Goal: Task Accomplishment & Management: Manage account settings

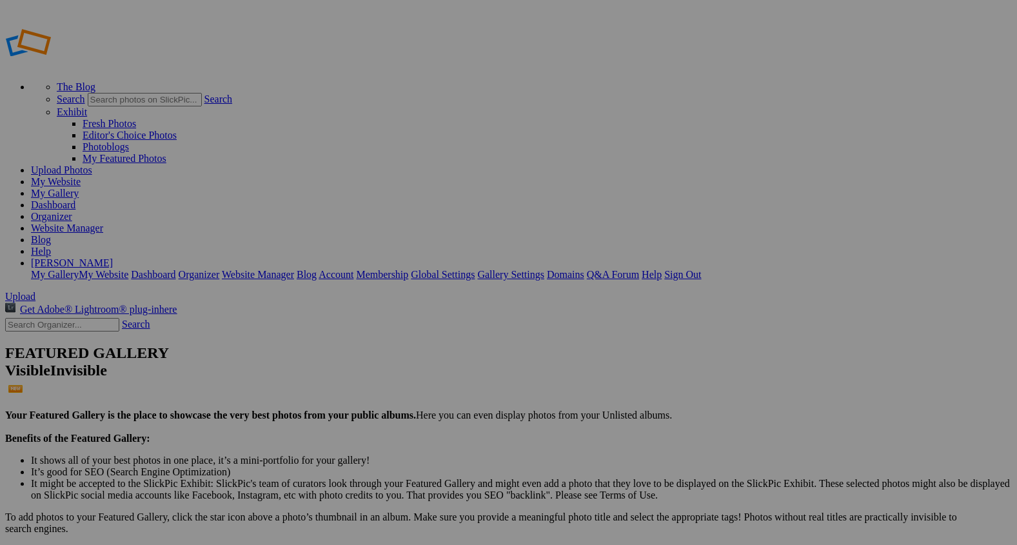
type input "Farm and Ranch"
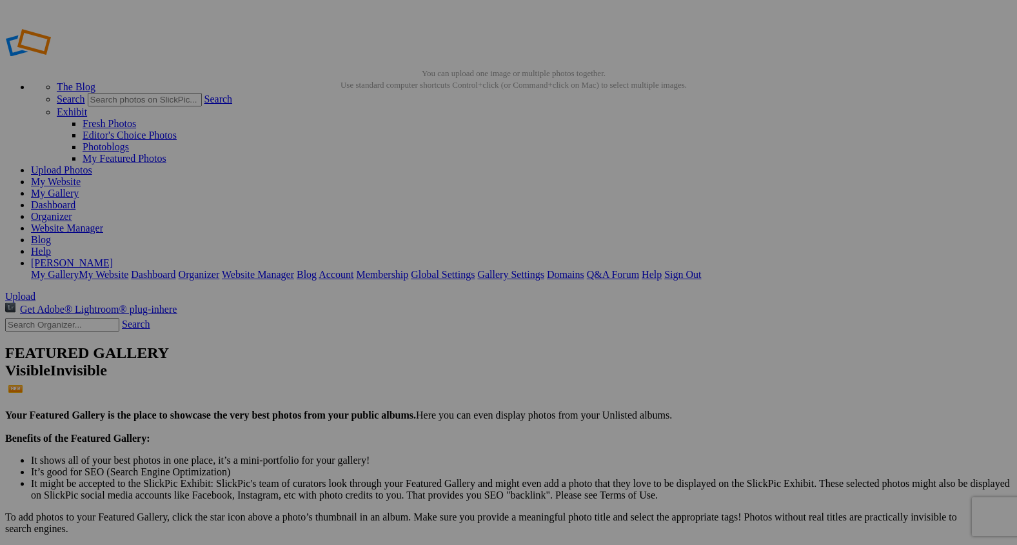
type input "2"
paste input "Trailing Through the Morning Light"
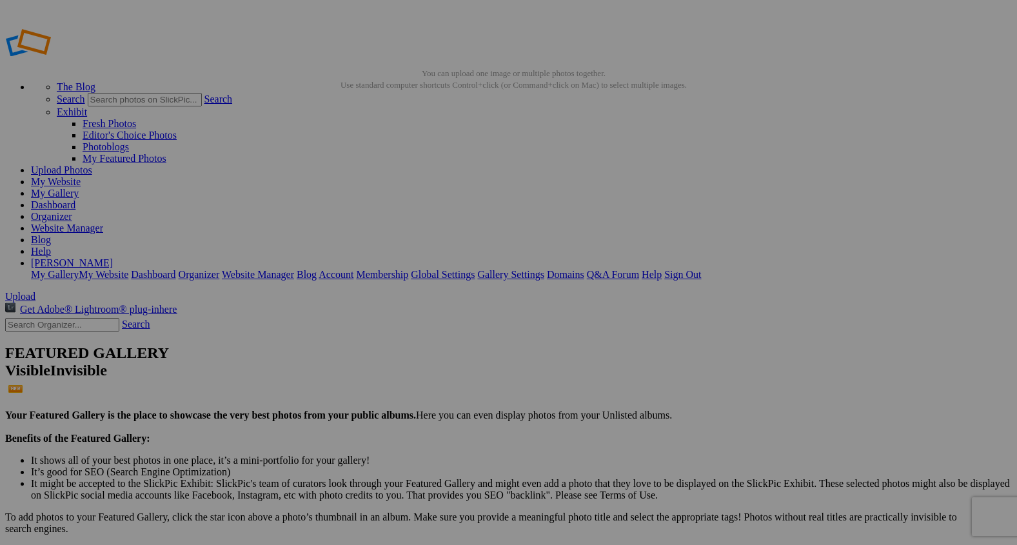
scroll to position [0, 14]
type input "Trailing Through the Morning Light"
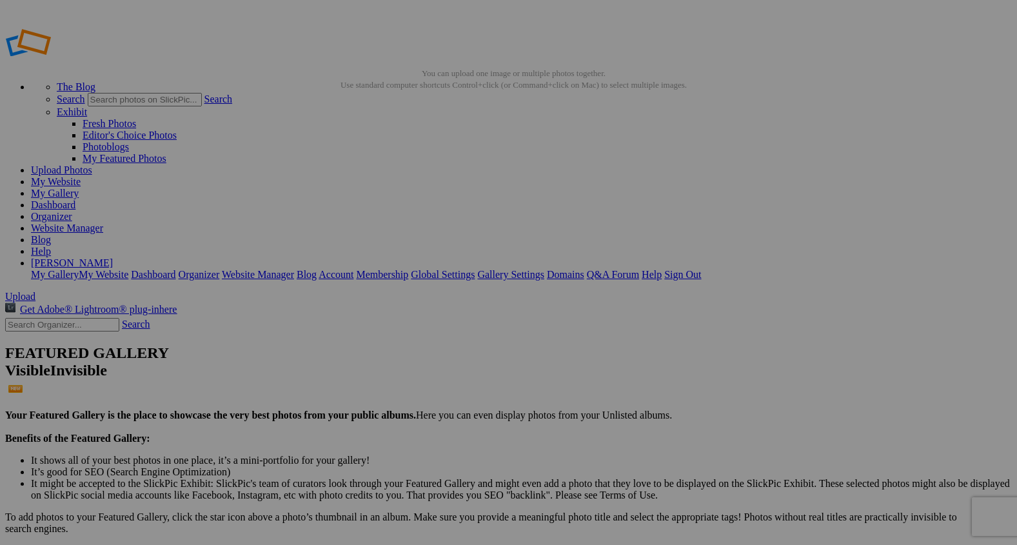
type input "2"
paste input "Morning on the Move"
type input "Morning on the Move"
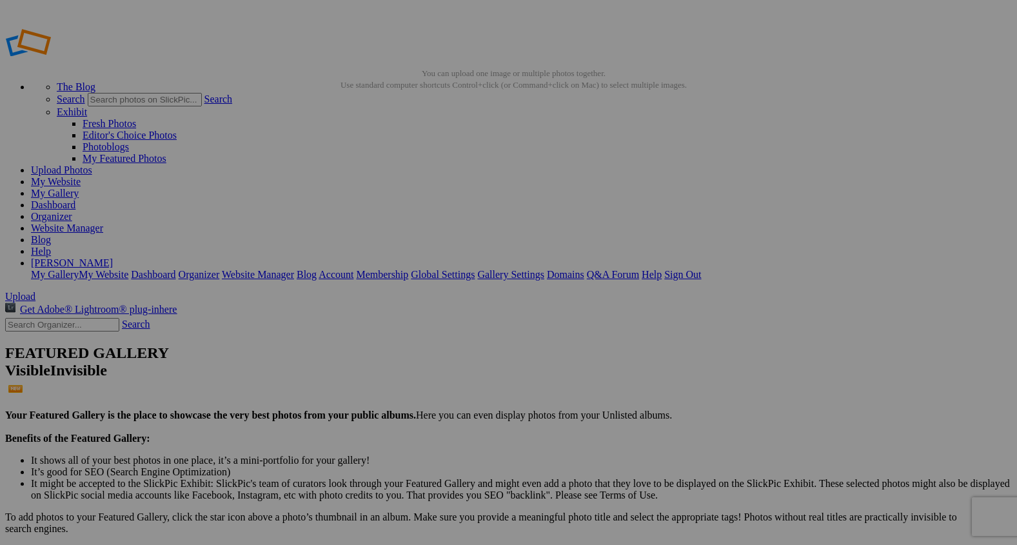
type input "2"
paste input "Morning Thunder"
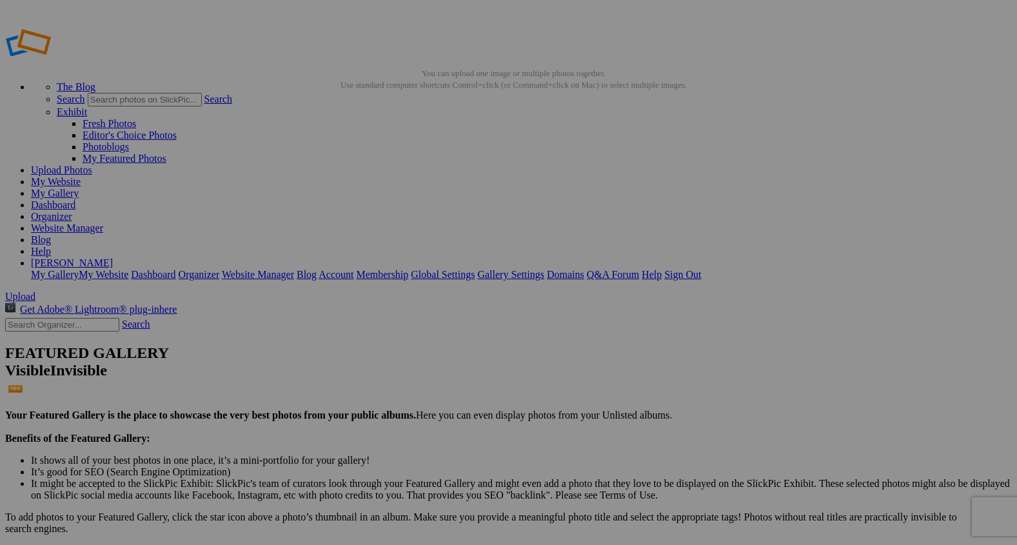
type input "Morning Thunder"
type input "2"
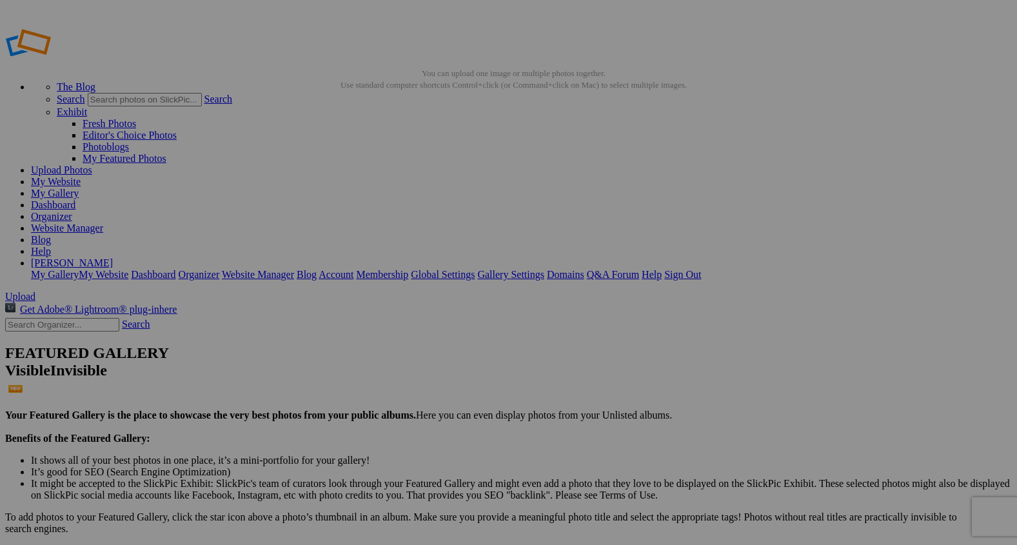
paste input "Walk of Trust"
type input "Walk of Trust"
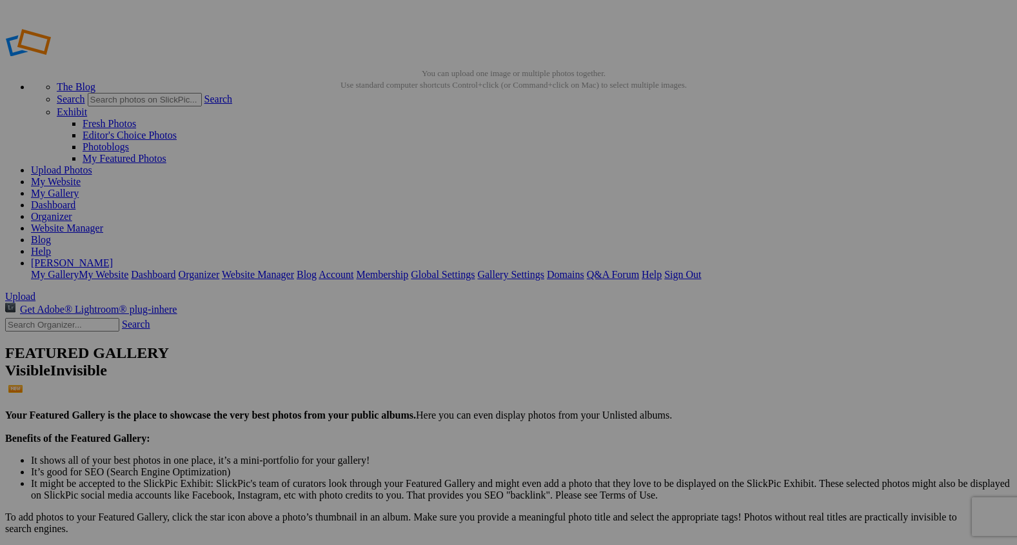
type input "2"
paste input "Breakfast Club"
type input "Breakfast Club"
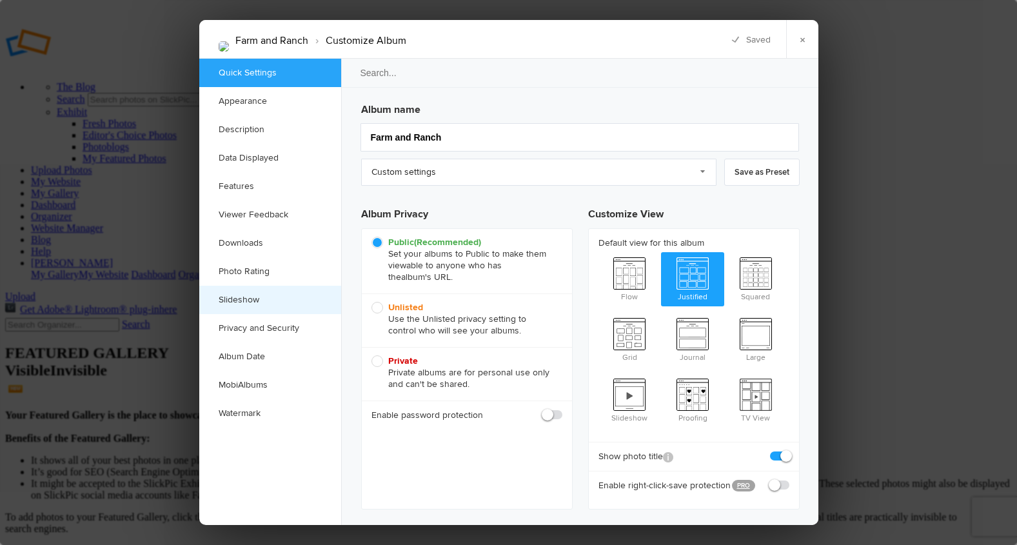
click at [257, 298] on link "Slideshow" at bounding box center [270, 300] width 142 height 28
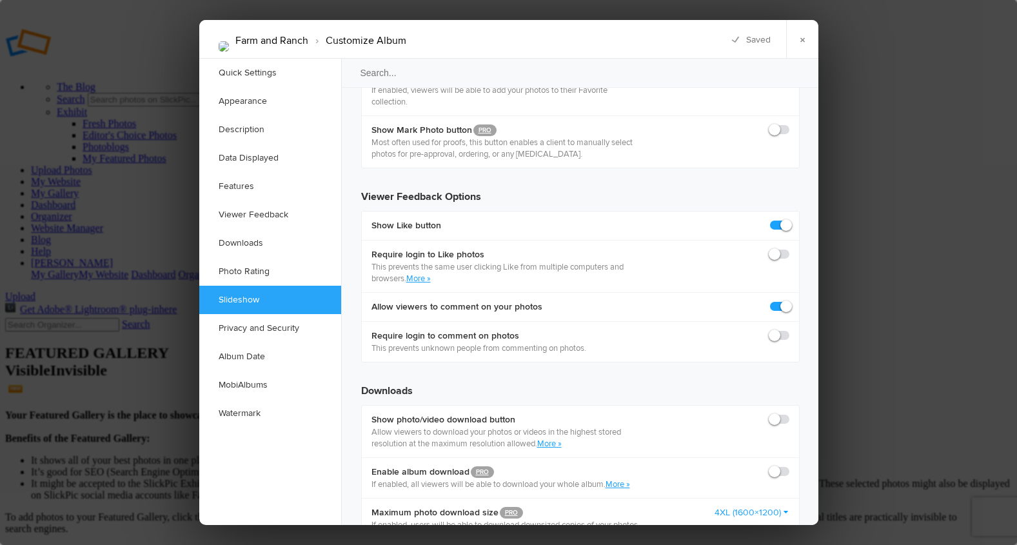
scroll to position [2337, 0]
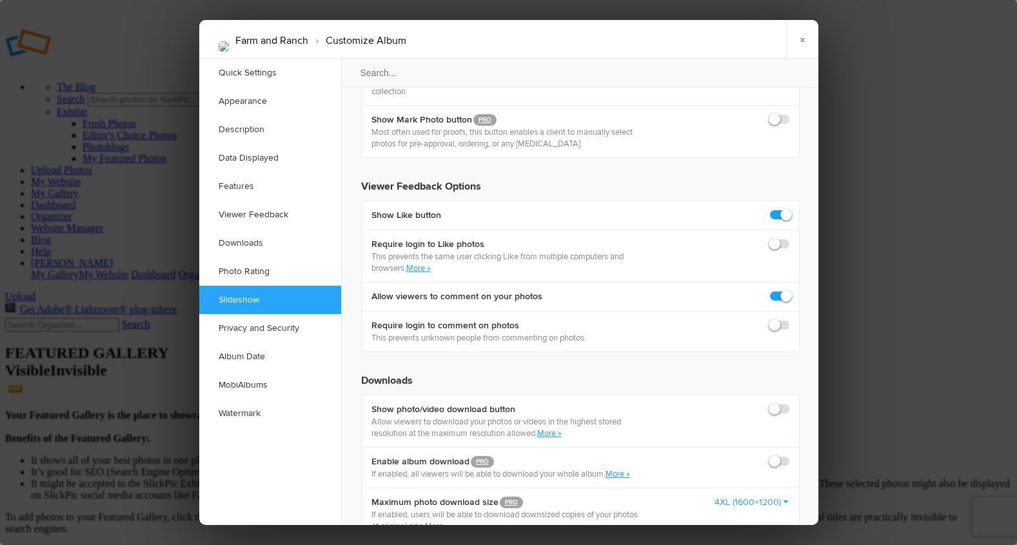
checkbox input "true"
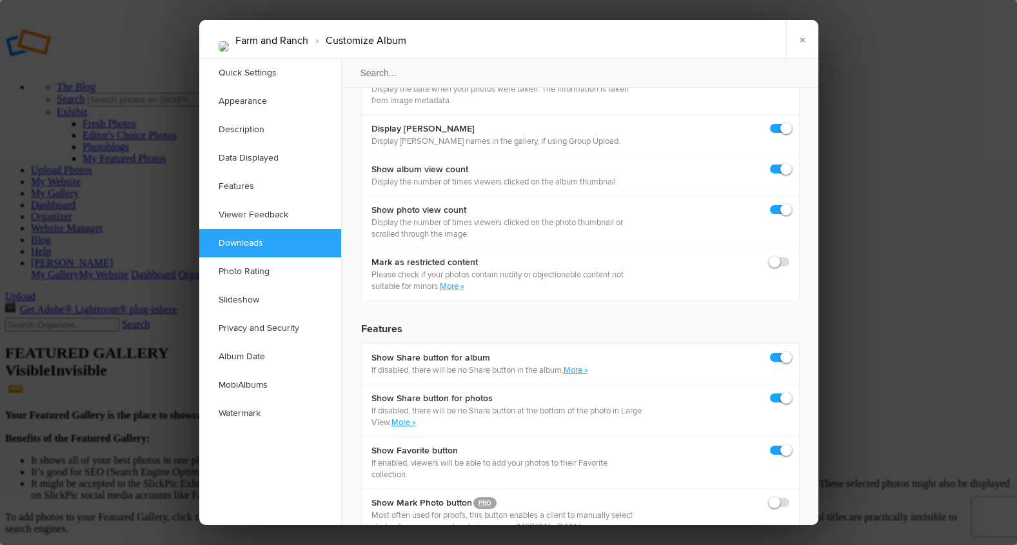
scroll to position [1952, 0]
click at [250, 299] on link "Slideshow" at bounding box center [270, 300] width 142 height 28
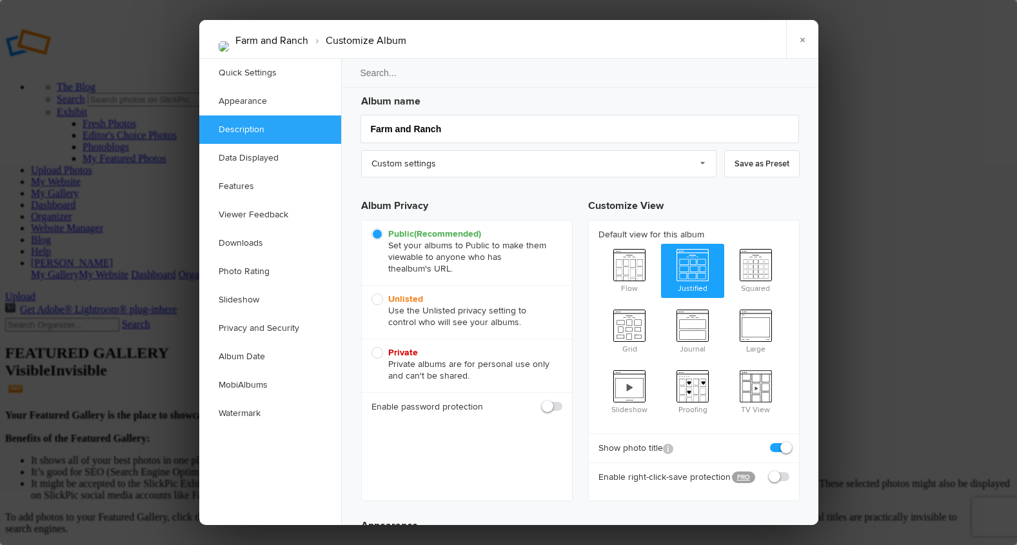
scroll to position [0, 0]
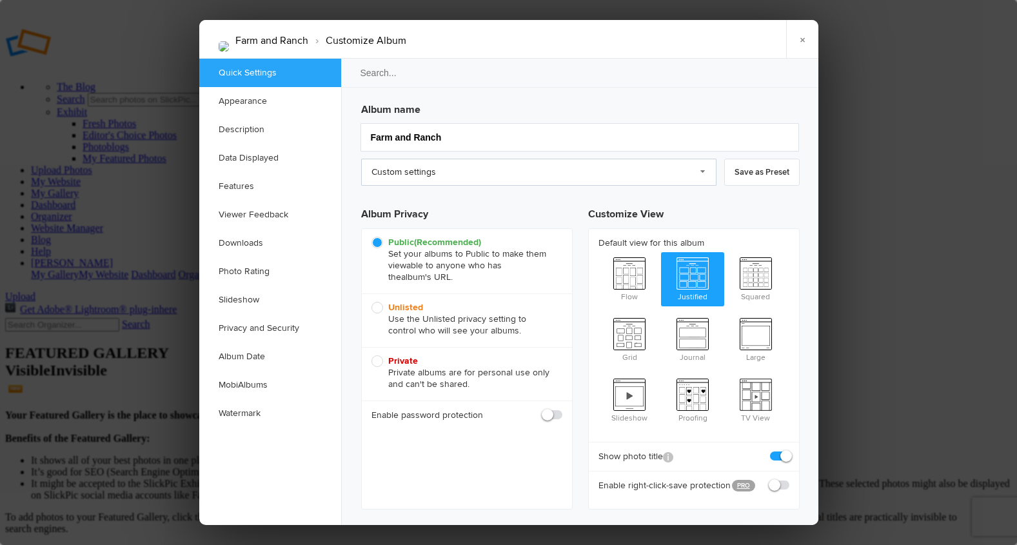
click at [704, 170] on link "Custom settings" at bounding box center [538, 172] width 355 height 27
click at [234, 304] on link "Slideshow" at bounding box center [270, 300] width 142 height 28
click at [242, 299] on link "Slideshow" at bounding box center [270, 300] width 142 height 28
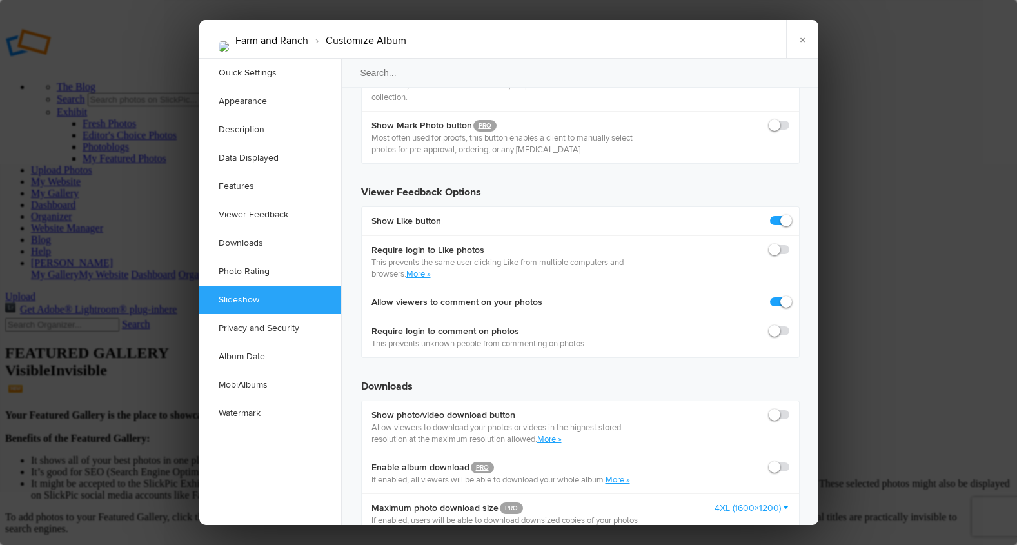
scroll to position [2337, 0]
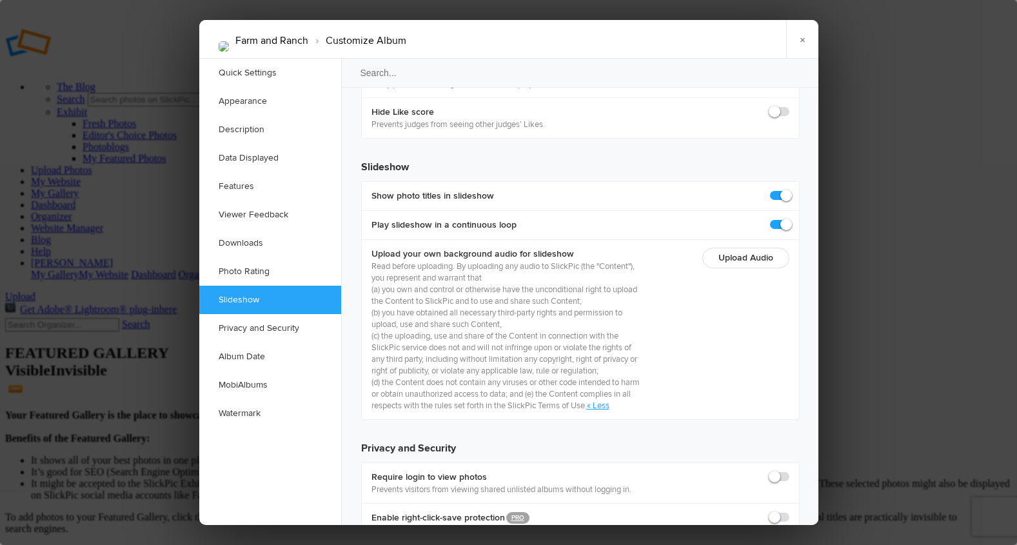
scroll to position [2937, 0]
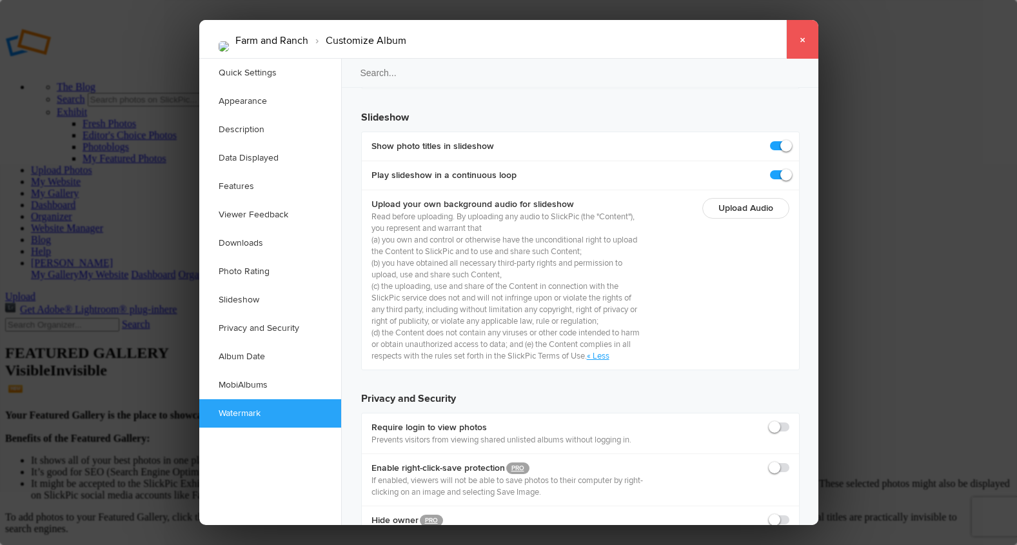
click at [813, 43] on link "×" at bounding box center [802, 39] width 32 height 39
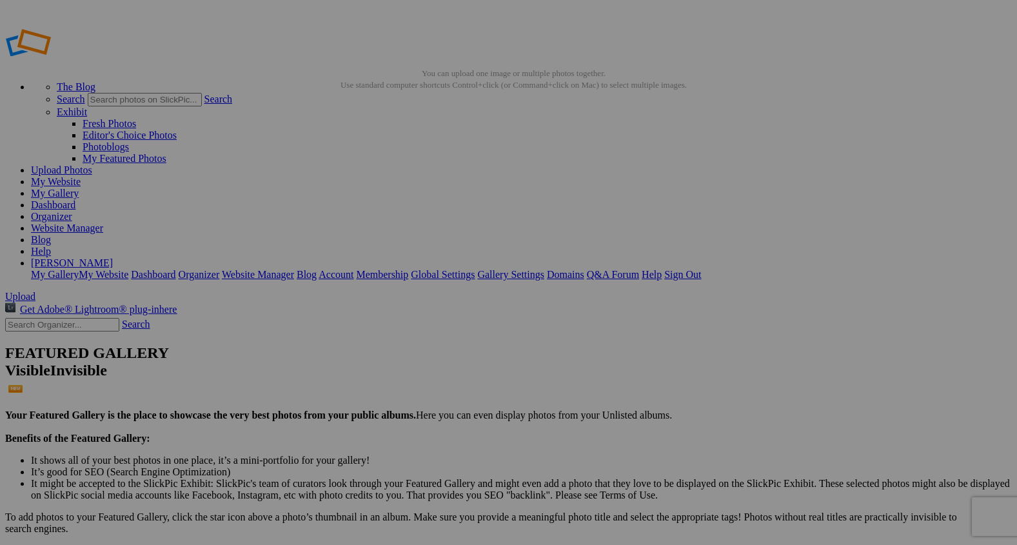
click at [72, 211] on link "Organizer" at bounding box center [51, 216] width 41 height 11
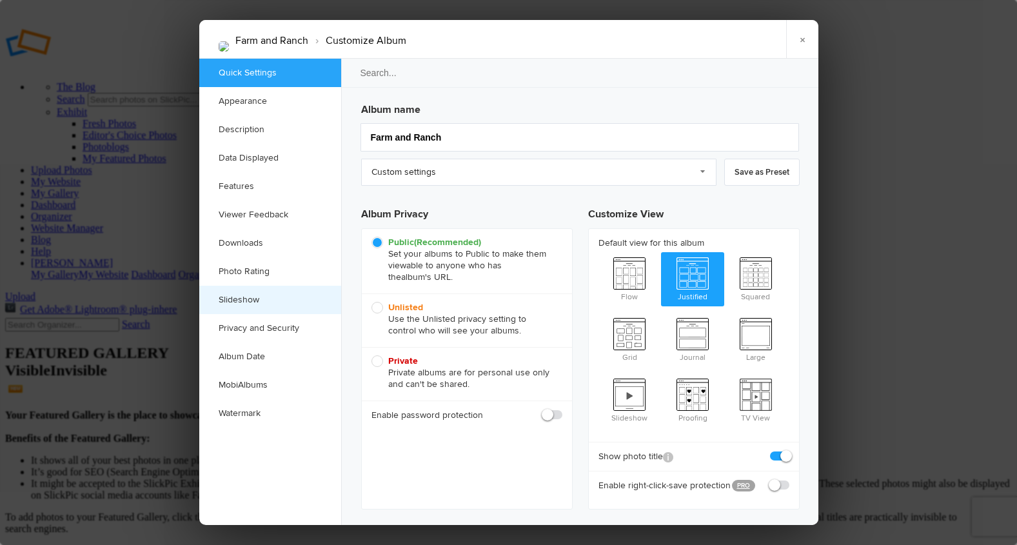
click at [244, 301] on link "Slideshow" at bounding box center [270, 300] width 142 height 28
click at [800, 38] on link "×" at bounding box center [802, 39] width 32 height 39
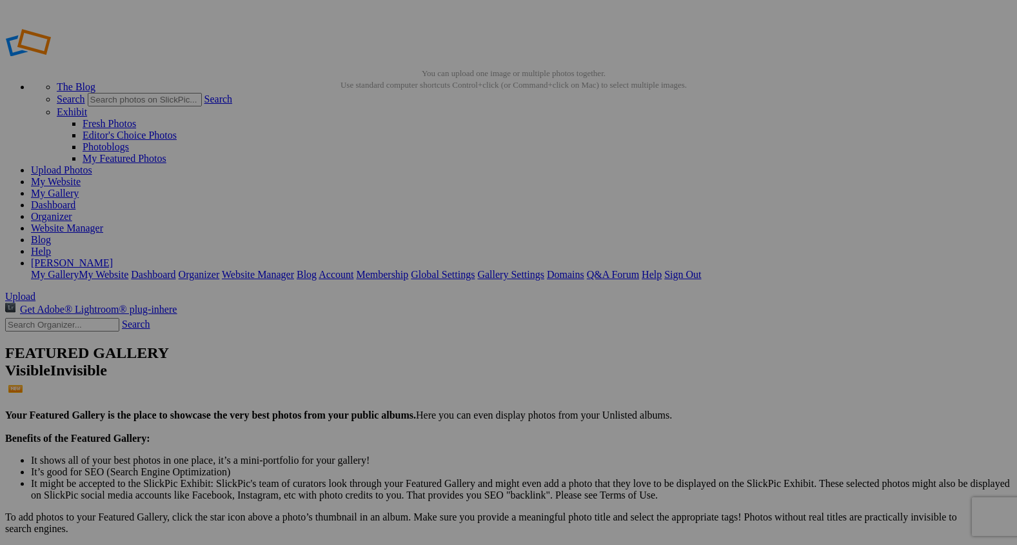
click at [79, 188] on link "My Gallery" at bounding box center [55, 193] width 48 height 11
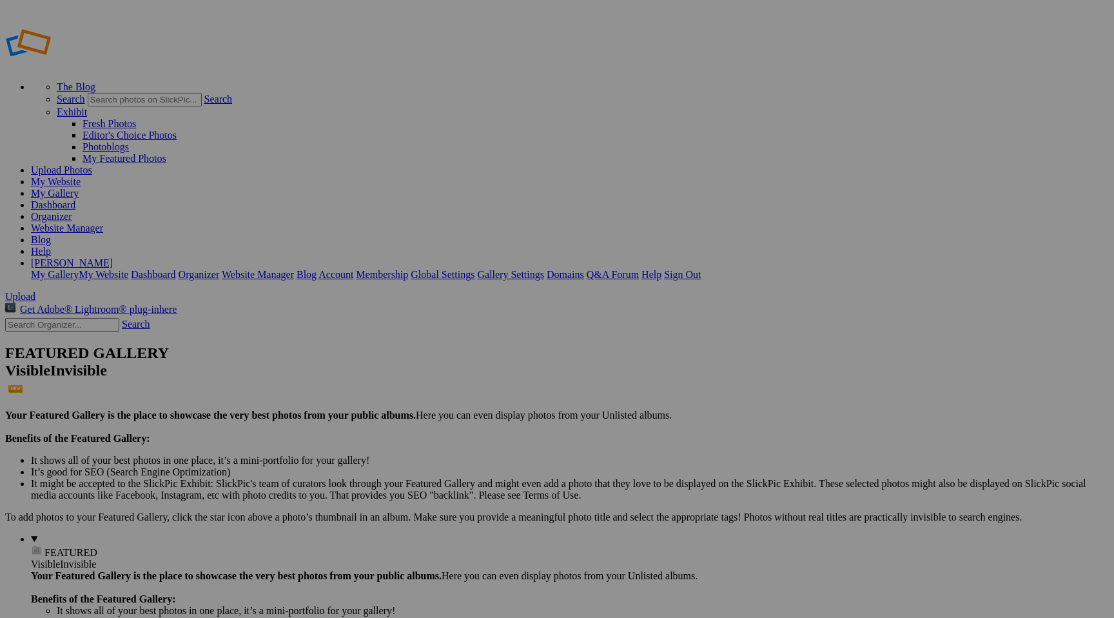
type input "Rocking Z [GEOGRAPHIC_DATA]"
click at [522, 352] on div "Select collection..." at bounding box center [453, 358] width 135 height 12
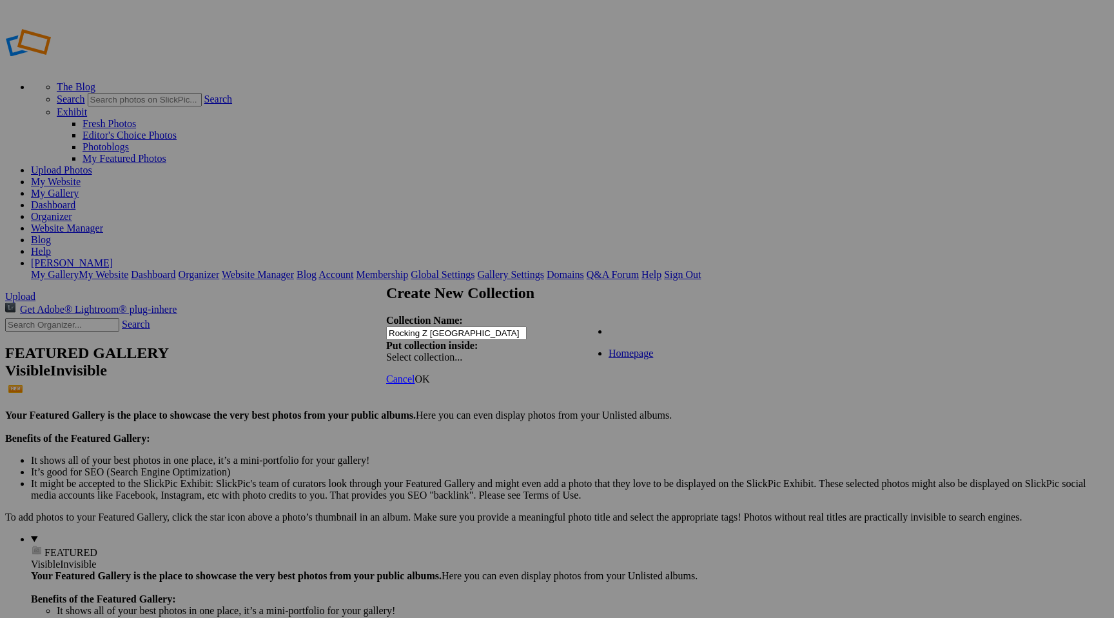
click at [716, 322] on div "Existing Collections Homepage" at bounding box center [656, 324] width 146 height 18
click at [430, 373] on span "OK" at bounding box center [422, 378] width 15 height 11
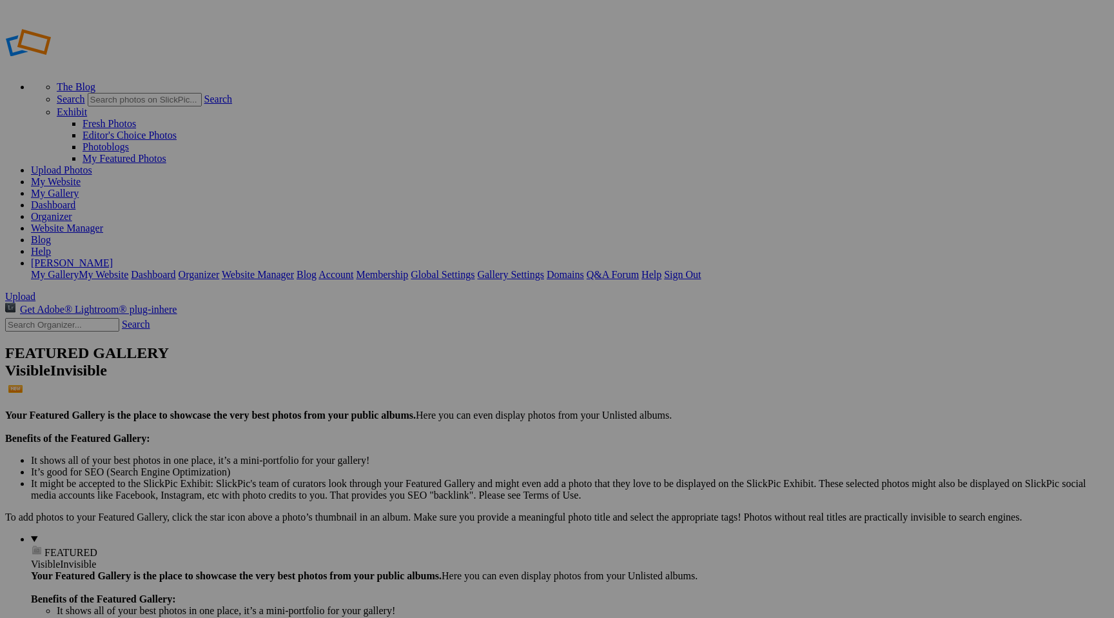
click at [386, 352] on span at bounding box center [386, 357] width 0 height 11
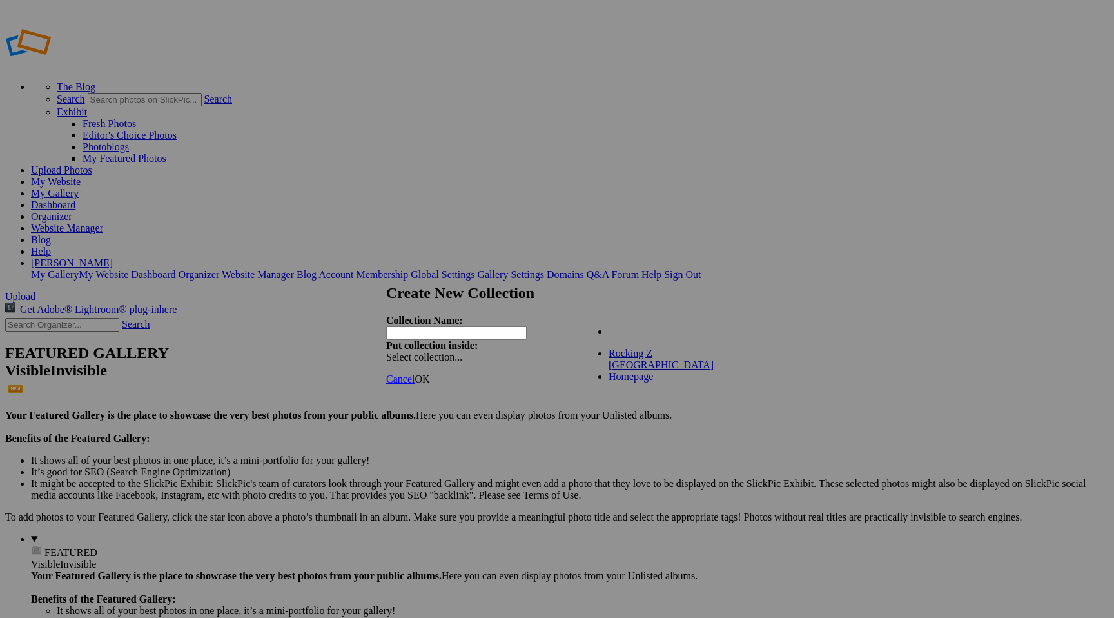
click at [814, 342] on div at bounding box center [557, 309] width 1114 height 618
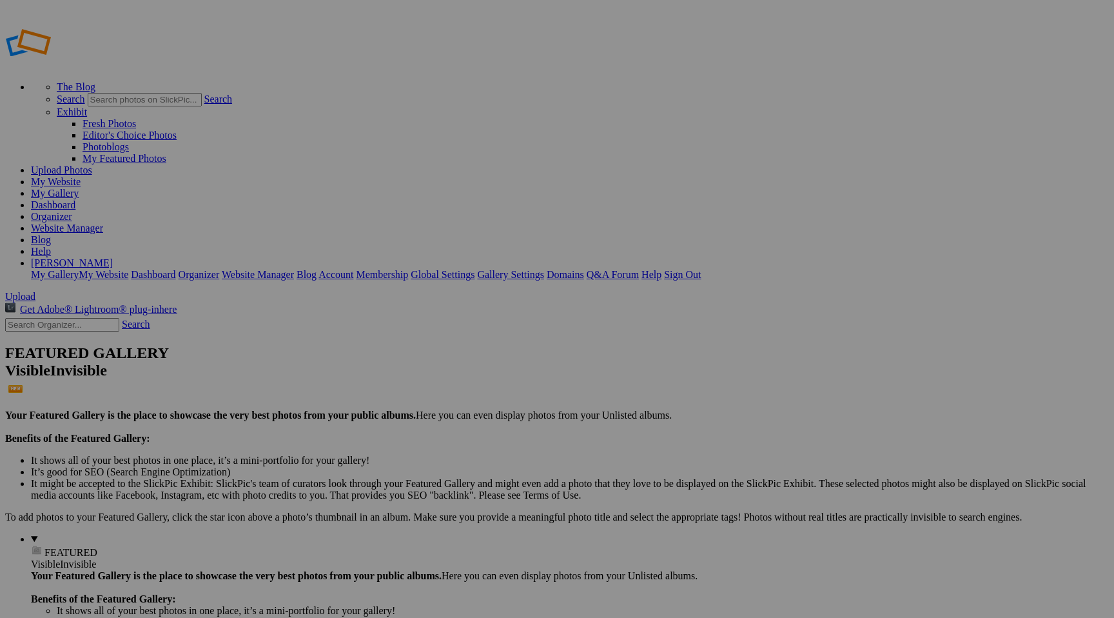
click at [430, 373] on link "OK" at bounding box center [422, 378] width 15 height 11
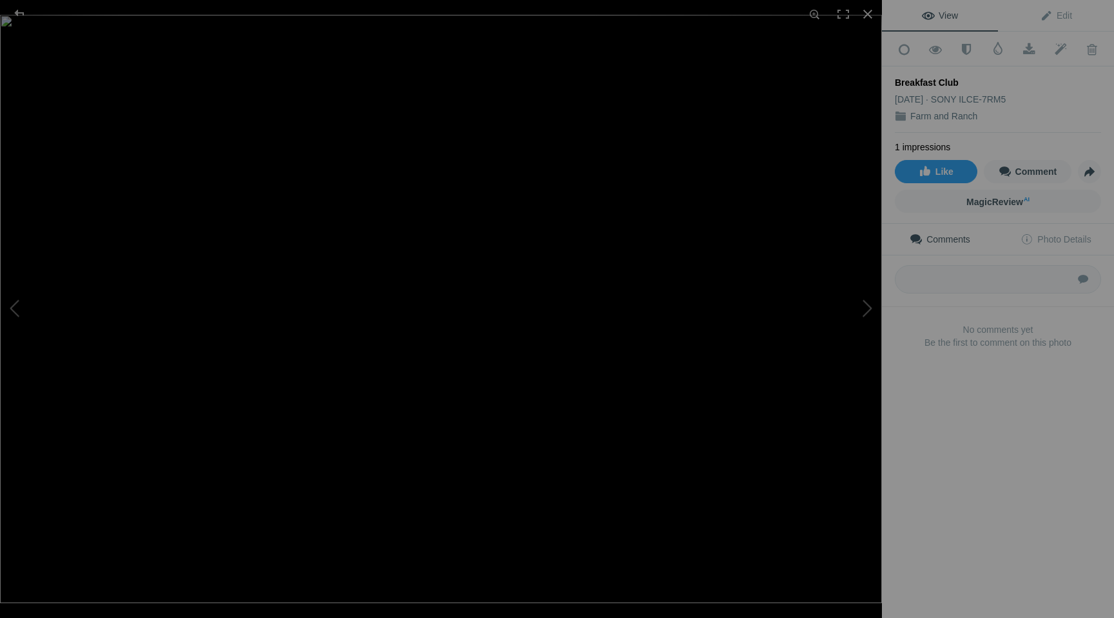
click at [948, 17] on span "View" at bounding box center [940, 15] width 36 height 10
click at [22, 15] on div at bounding box center [19, 13] width 46 height 26
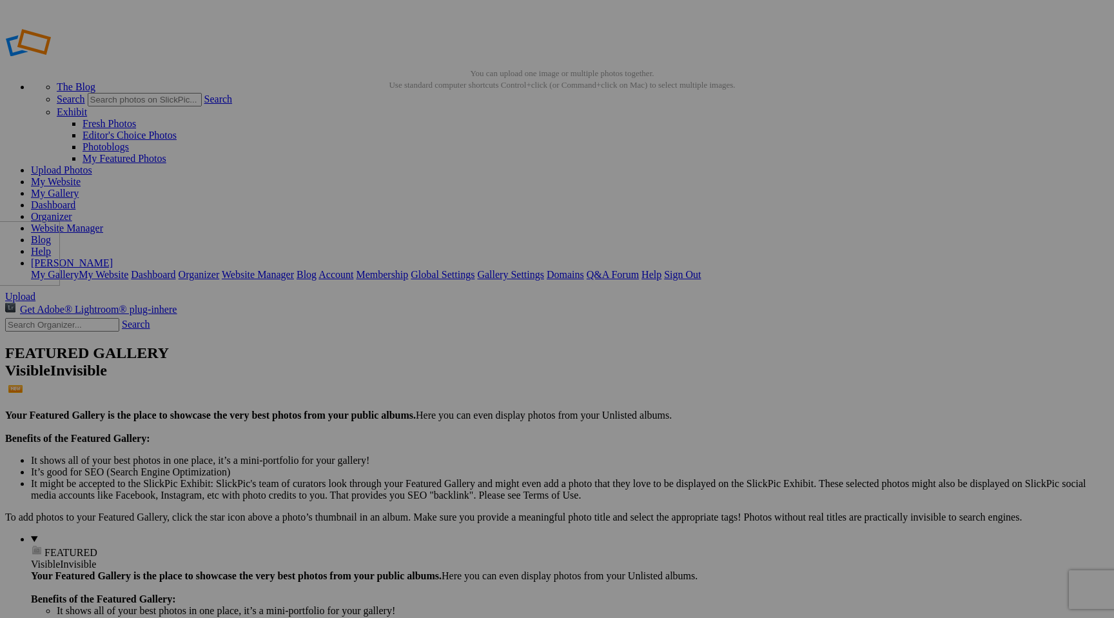
drag, startPoint x: 364, startPoint y: 186, endPoint x: 148, endPoint y: 314, distance: 250.8
drag, startPoint x: 466, startPoint y: 195, endPoint x: 151, endPoint y: 316, distance: 337.1
drag, startPoint x: 588, startPoint y: 197, endPoint x: 144, endPoint y: 314, distance: 458.4
drag, startPoint x: 703, startPoint y: 195, endPoint x: 154, endPoint y: 315, distance: 562.3
drag, startPoint x: 811, startPoint y: 192, endPoint x: 155, endPoint y: 312, distance: 666.3
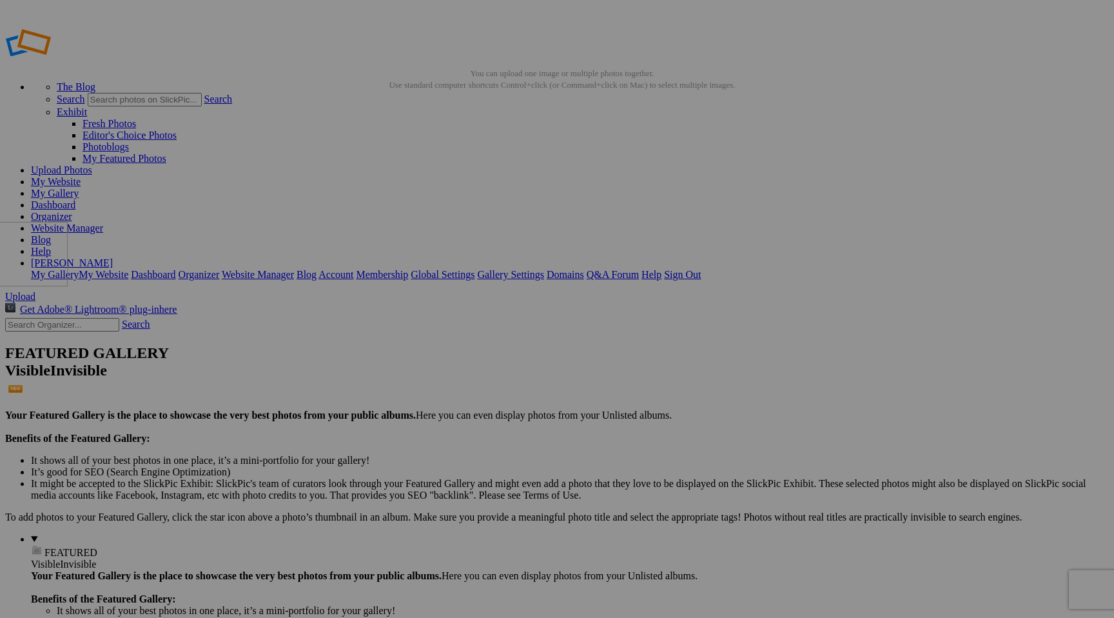
drag, startPoint x: 918, startPoint y: 194, endPoint x: 157, endPoint y: 312, distance: 770.2
drag, startPoint x: 1038, startPoint y: 194, endPoint x: 156, endPoint y: 314, distance: 890.4
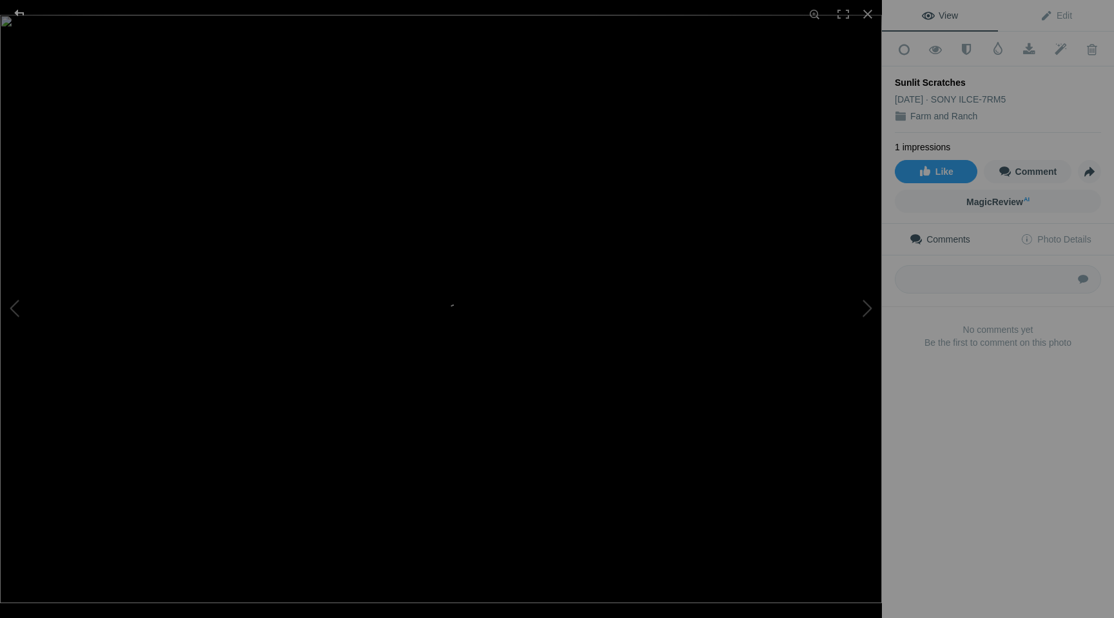
click at [17, 12] on div at bounding box center [19, 13] width 46 height 26
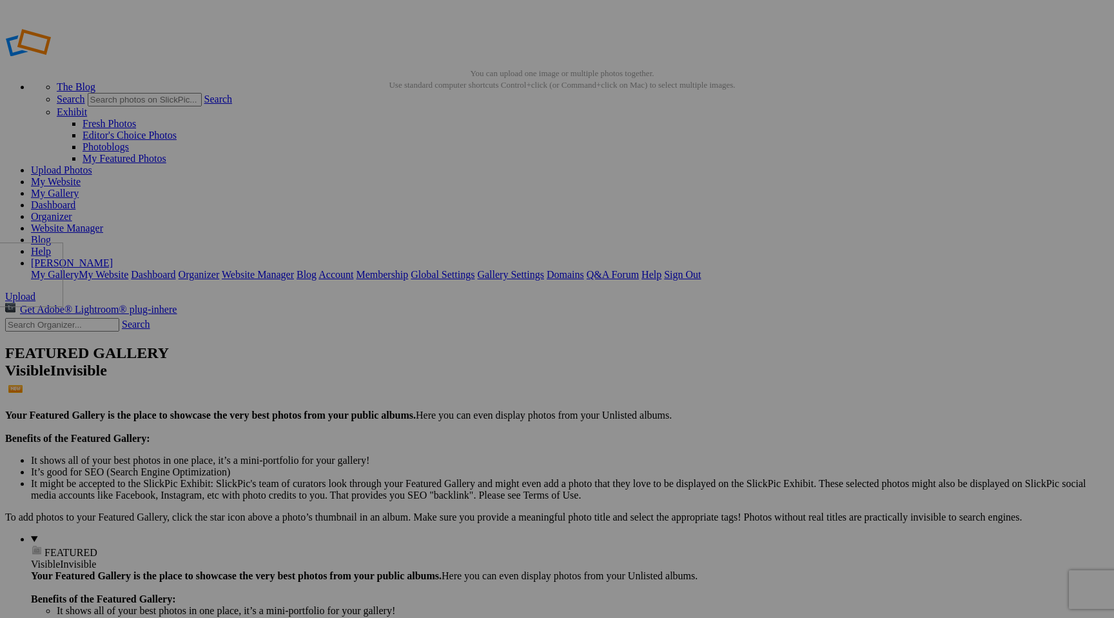
drag, startPoint x: 255, startPoint y: 370, endPoint x: 152, endPoint y: 334, distance: 109.1
drag, startPoint x: 352, startPoint y: 357, endPoint x: 153, endPoint y: 336, distance: 199.7
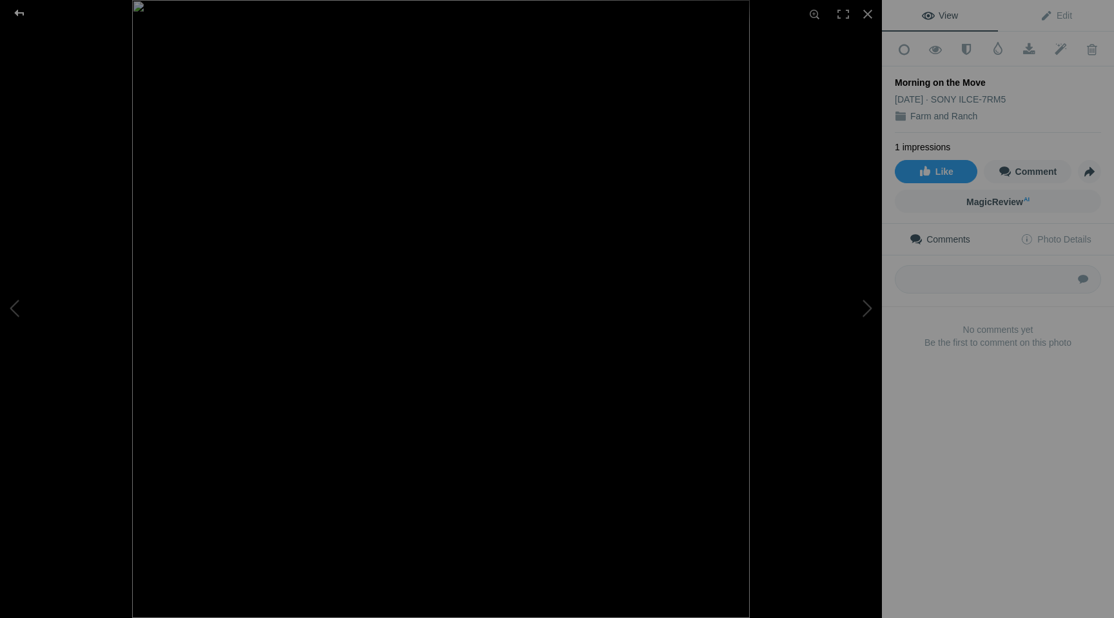
click at [19, 12] on div at bounding box center [19, 13] width 46 height 26
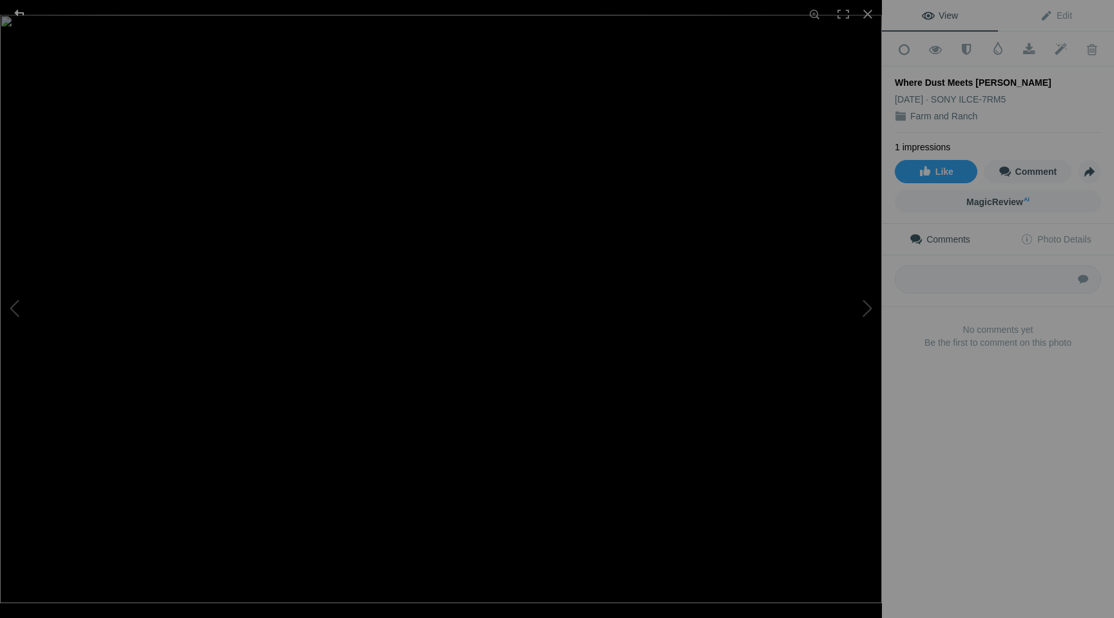
click at [14, 9] on div at bounding box center [19, 13] width 46 height 26
